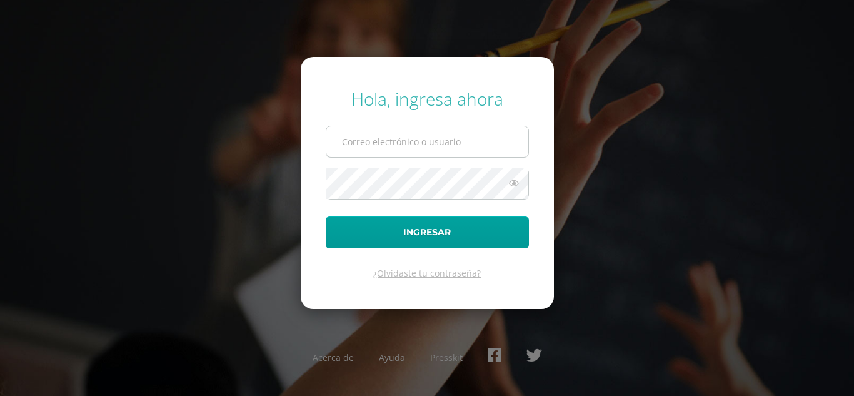
click at [361, 142] on input "text" at bounding box center [427, 141] width 202 height 31
type input "yojana.c21@maiagt.org"
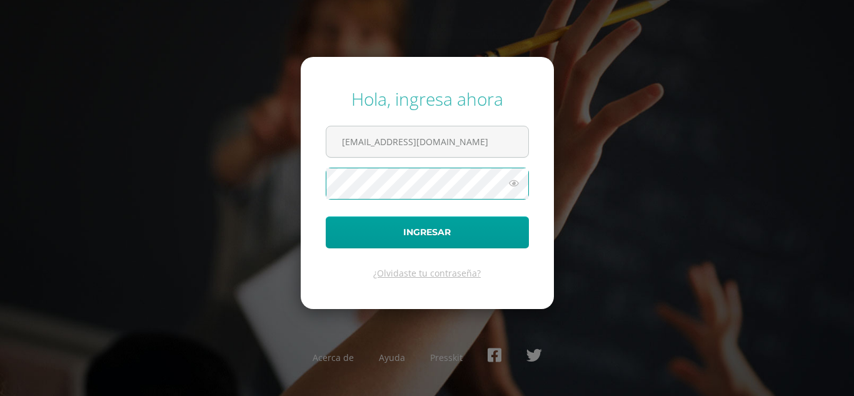
click at [326, 216] on button "Ingresar" at bounding box center [427, 232] width 203 height 32
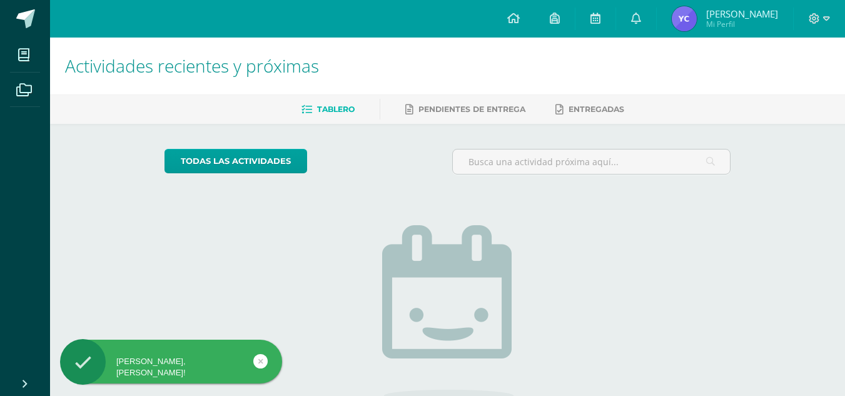
click at [775, 17] on span "Yojana" at bounding box center [742, 14] width 72 height 13
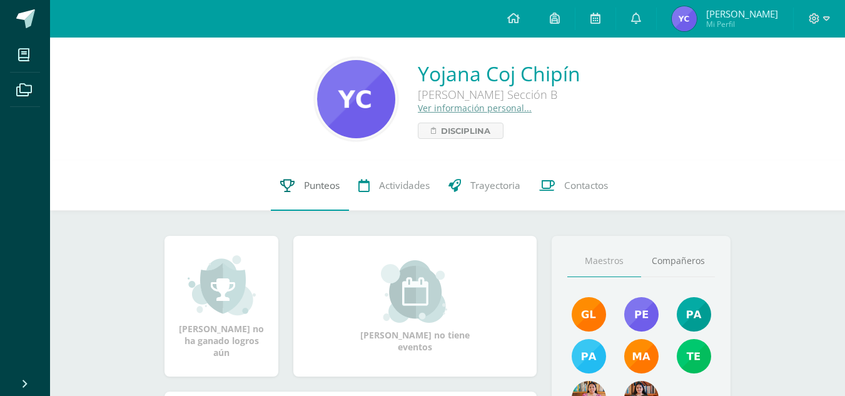
click at [308, 179] on span "Punteos" at bounding box center [322, 185] width 36 height 13
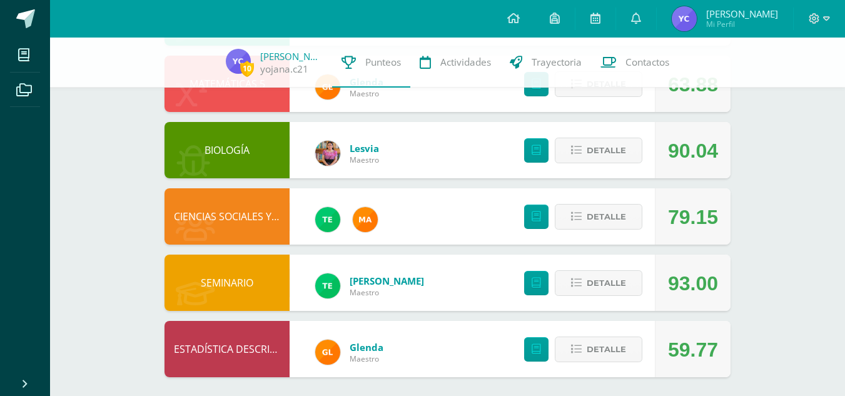
scroll to position [407, 0]
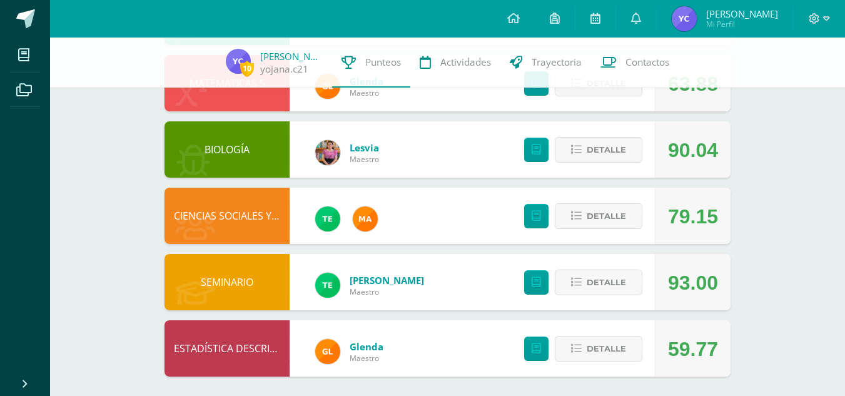
click at [829, 16] on div at bounding box center [819, 19] width 51 height 38
click at [832, 17] on div at bounding box center [819, 19] width 51 height 38
click at [826, 20] on icon at bounding box center [826, 18] width 7 height 4
click at [782, 86] on span "Cerrar sesión" at bounding box center [787, 85] width 56 height 12
